Goal: Find specific fact: Find specific fact

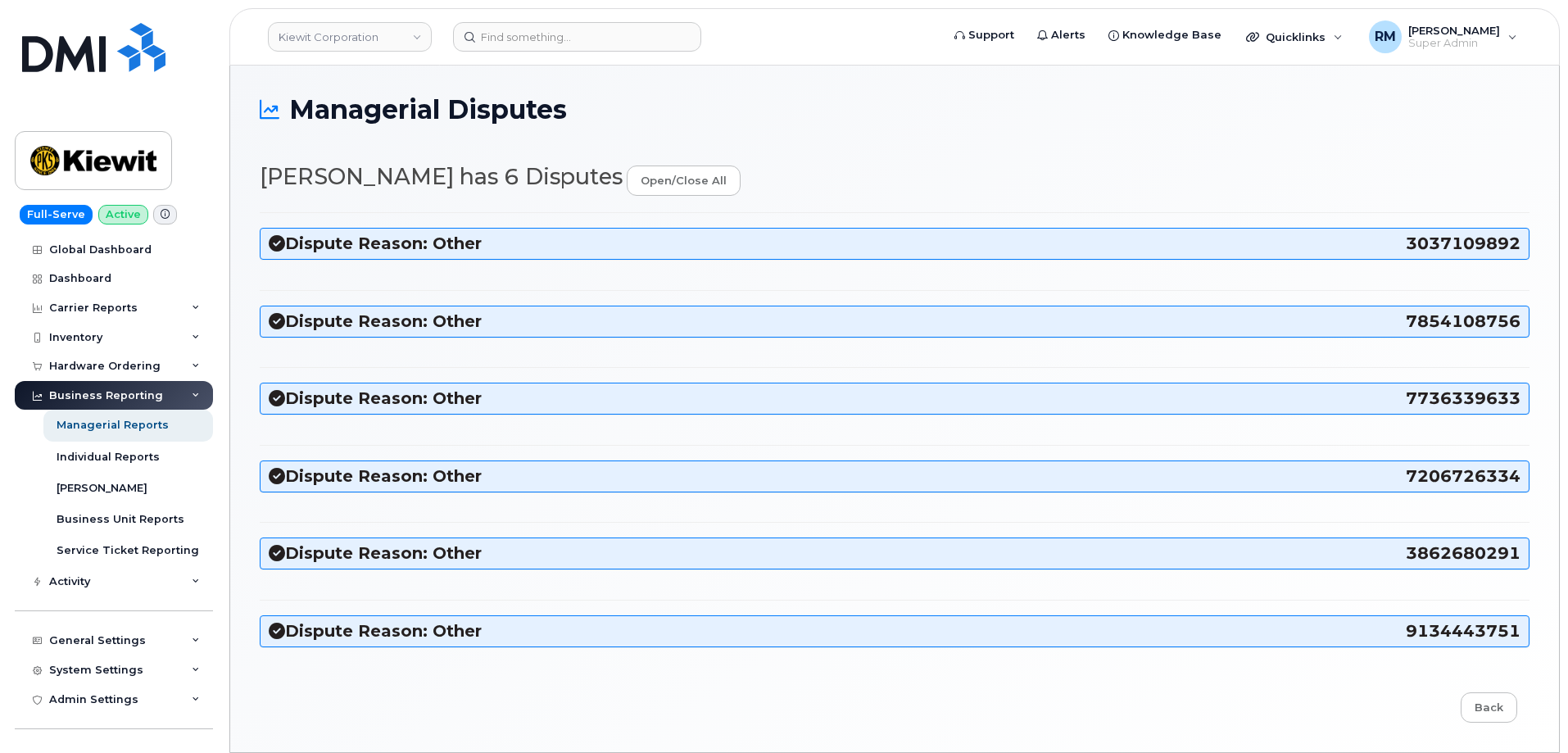
click at [298, 395] on h3 "Dispute Reason: Other 7736339633" at bounding box center [895, 398] width 1252 height 22
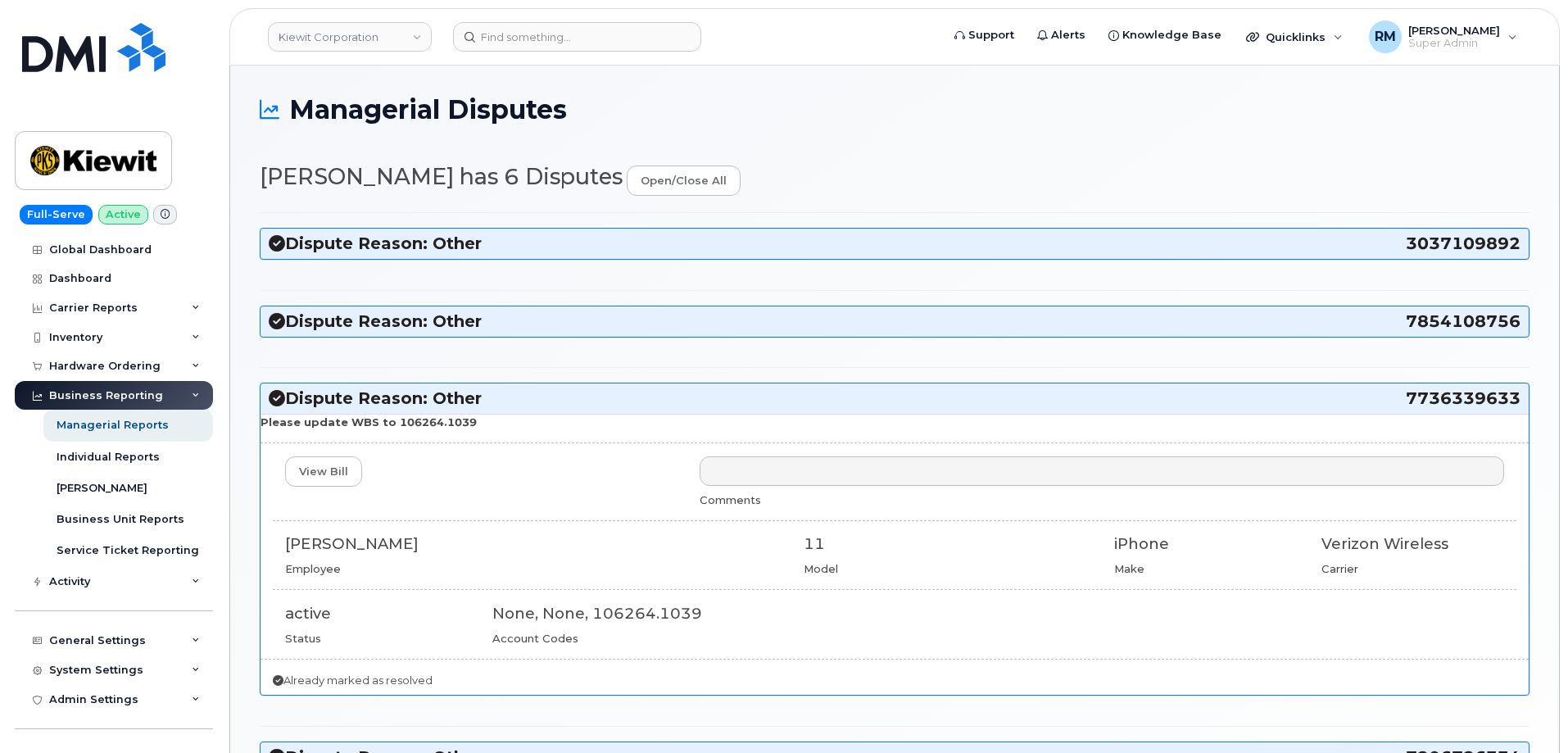
drag, startPoint x: 481, startPoint y: 423, endPoint x: 389, endPoint y: 429, distance: 92.2
click at [389, 429] on p "Please update WBS to 106264.1039" at bounding box center [894, 422] width 1268 height 15
copy strong "106264.1039"
click at [490, 480] on div "View Bill" at bounding box center [480, 471] width 415 height 31
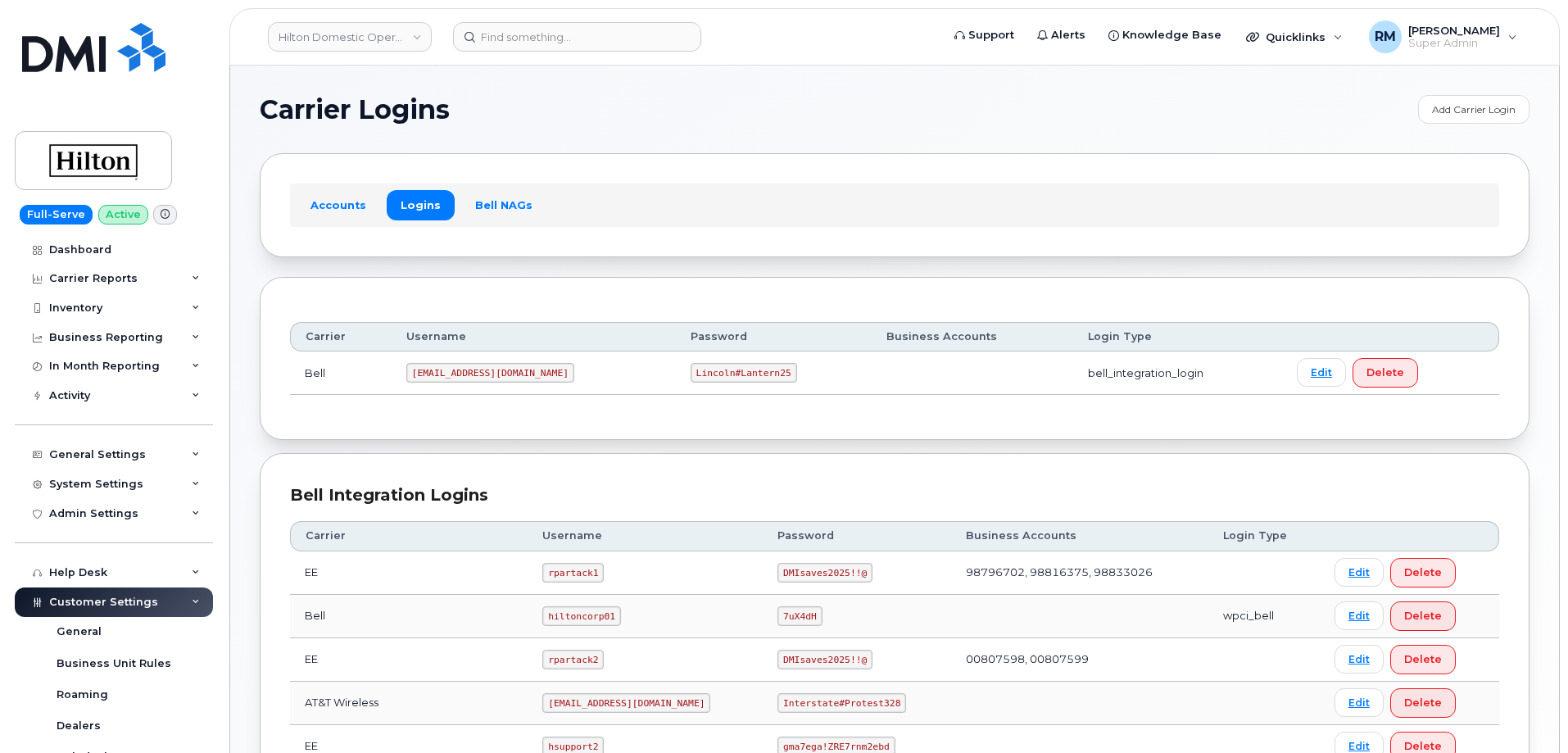
scroll to position [328, 0]
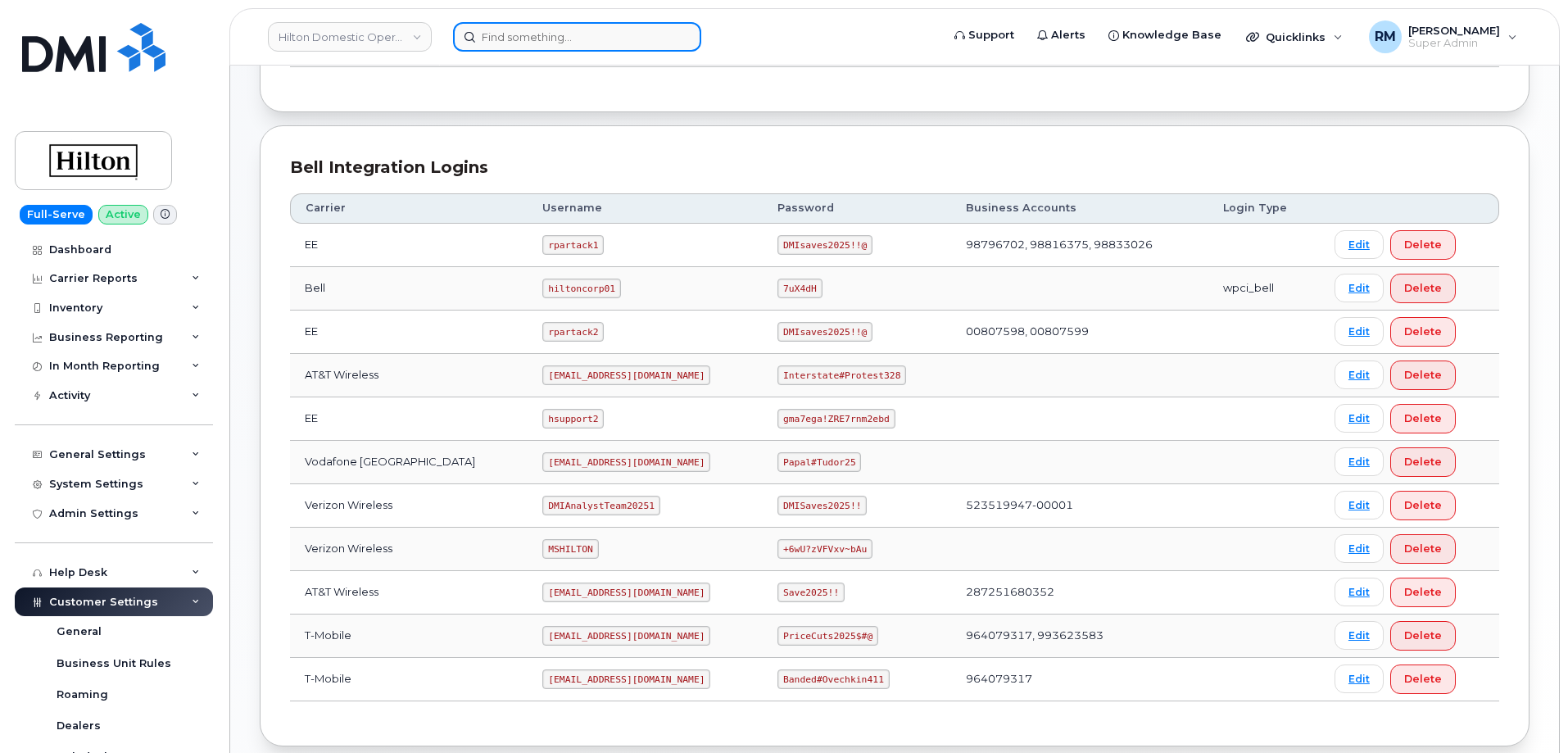
click at [552, 31] on input at bounding box center [577, 36] width 248 height 30
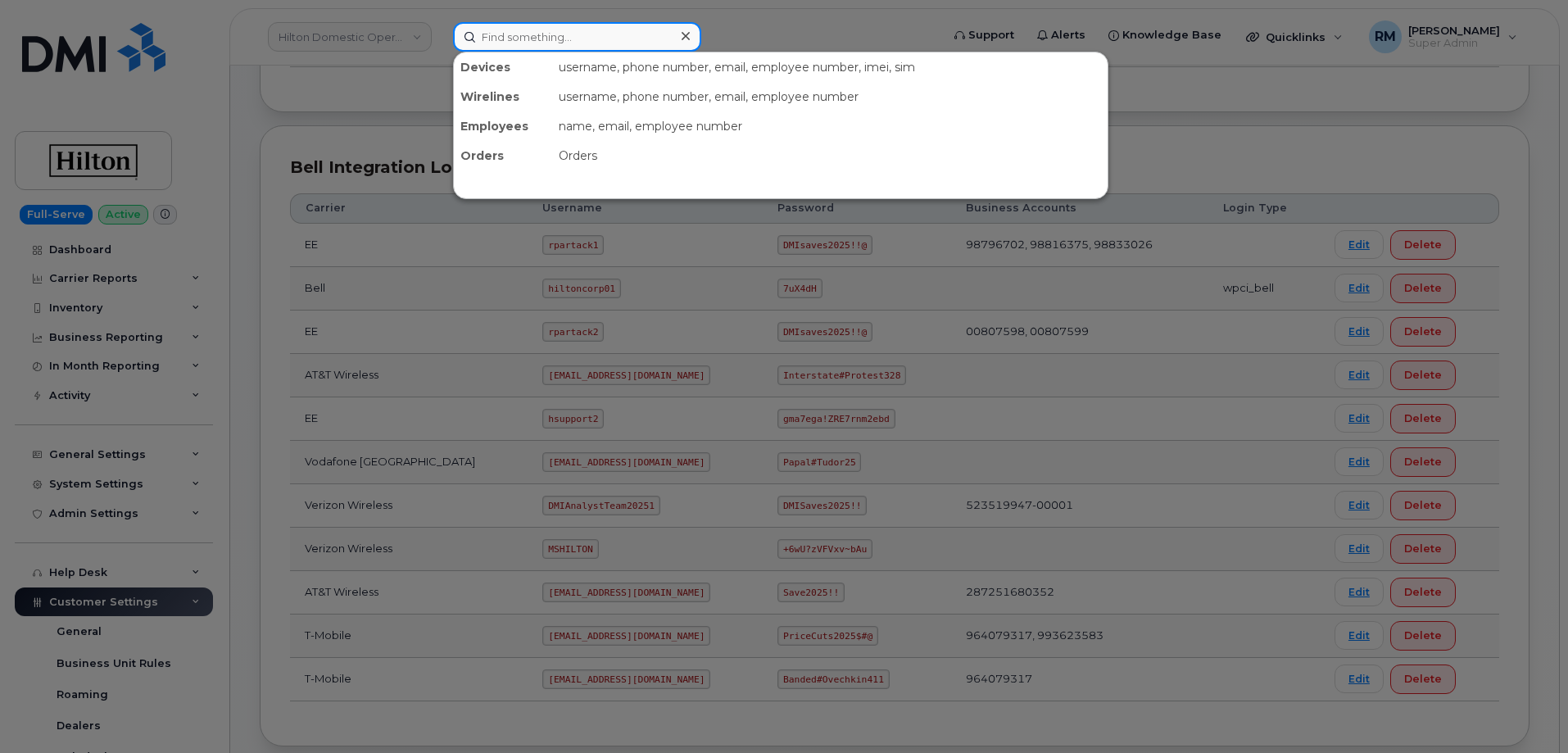
paste input "7736339633"
type input "7736339633"
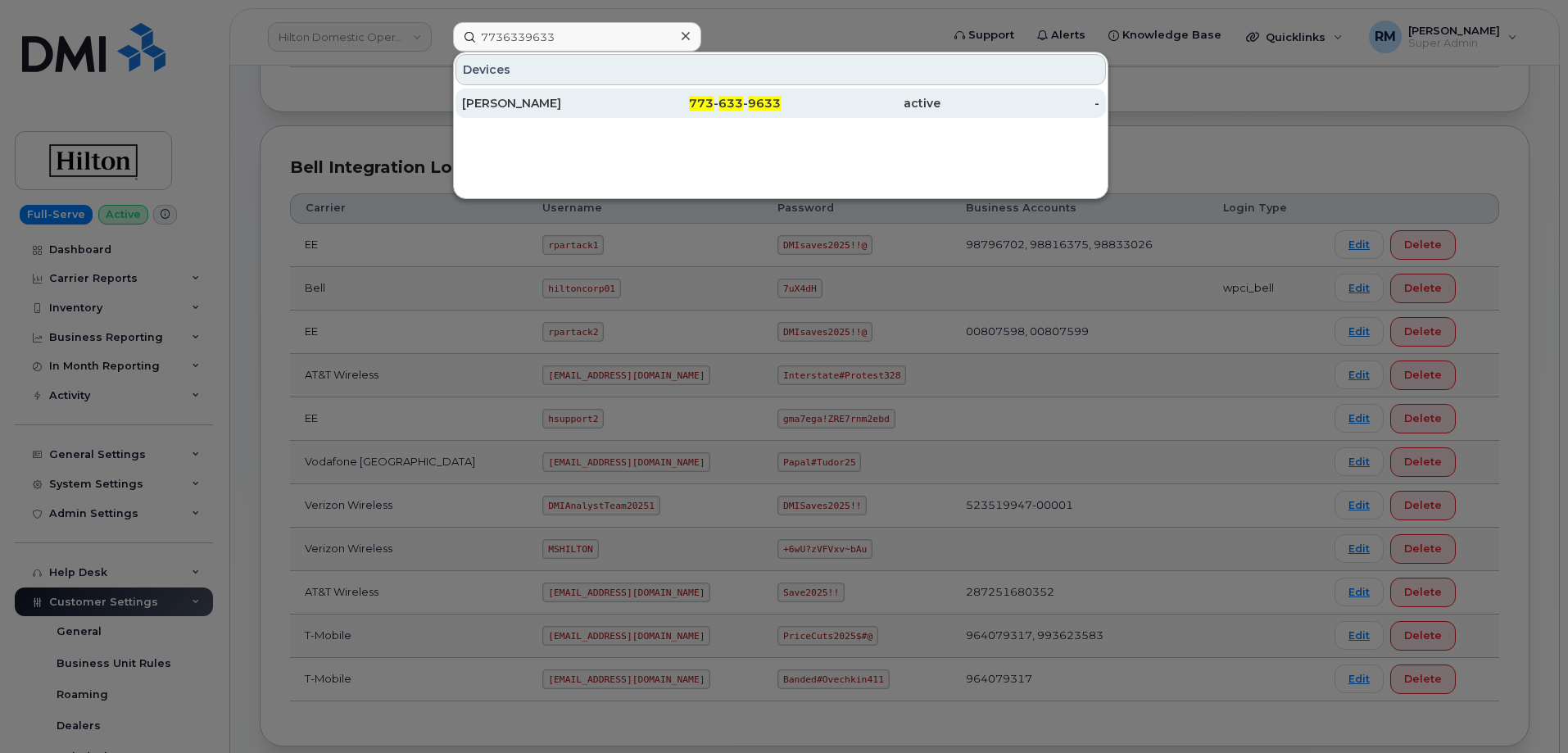
click at [540, 98] on div "[PERSON_NAME]" at bounding box center [542, 103] width 160 height 16
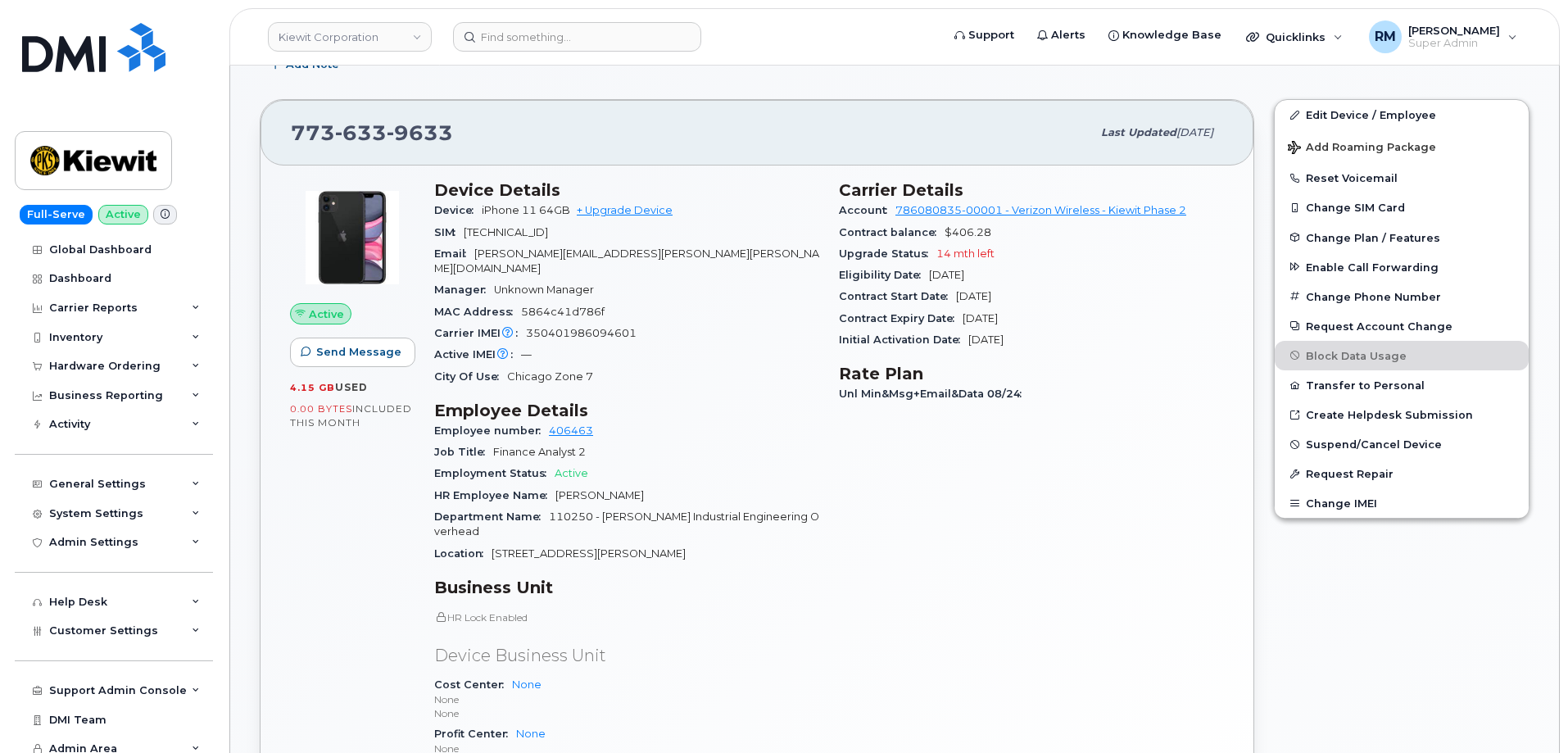
scroll to position [328, 0]
